Goal: Find specific page/section

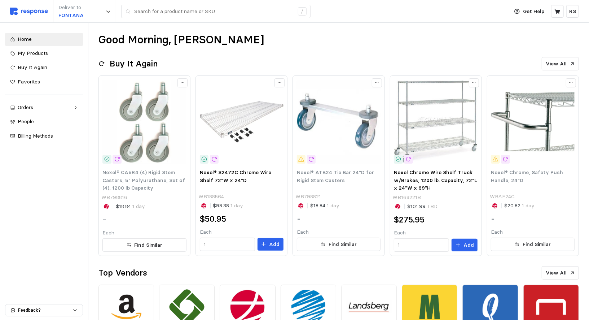
click at [19, 47] on div "Home My Products Buy It Again Favorites Orders Needs Review Processing Complete…" at bounding box center [44, 87] width 78 height 109
click at [19, 48] on link "My Products" at bounding box center [44, 53] width 78 height 13
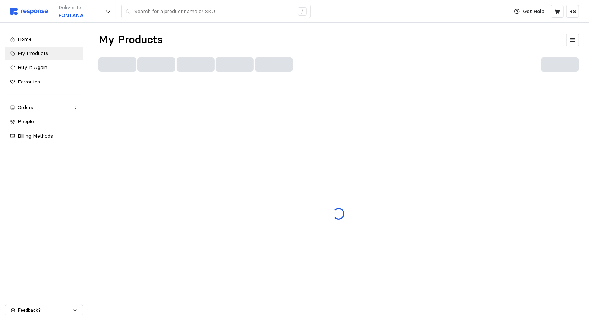
click at [17, 17] on div "Deliver to FONTANA /" at bounding box center [257, 11] width 495 height 23
click at [17, 13] on img at bounding box center [29, 12] width 38 height 8
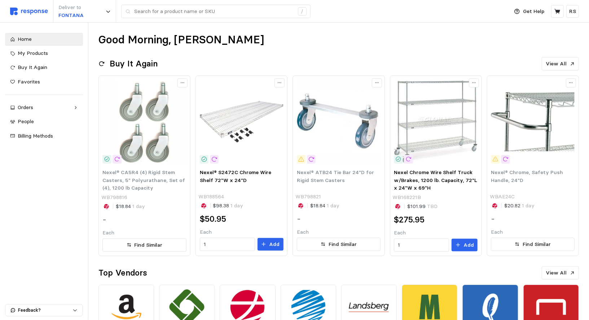
click at [23, 14] on img at bounding box center [29, 12] width 38 height 8
